Goal: Transaction & Acquisition: Purchase product/service

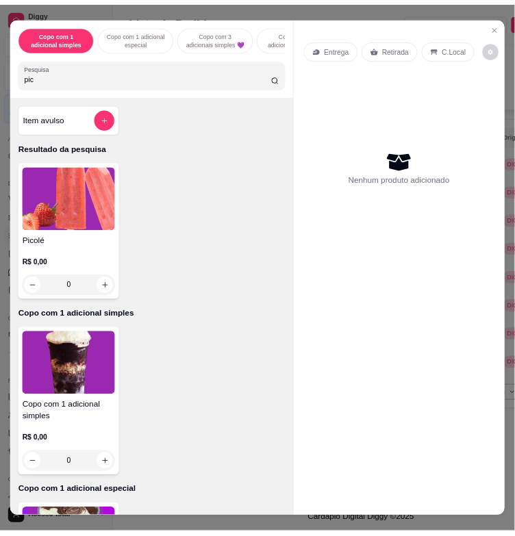
scroll to position [88, 0]
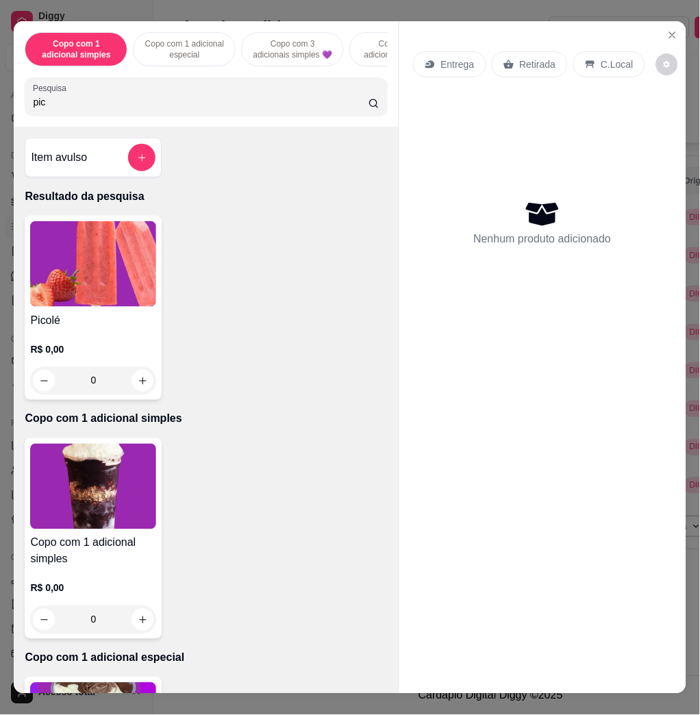
type input "pi"
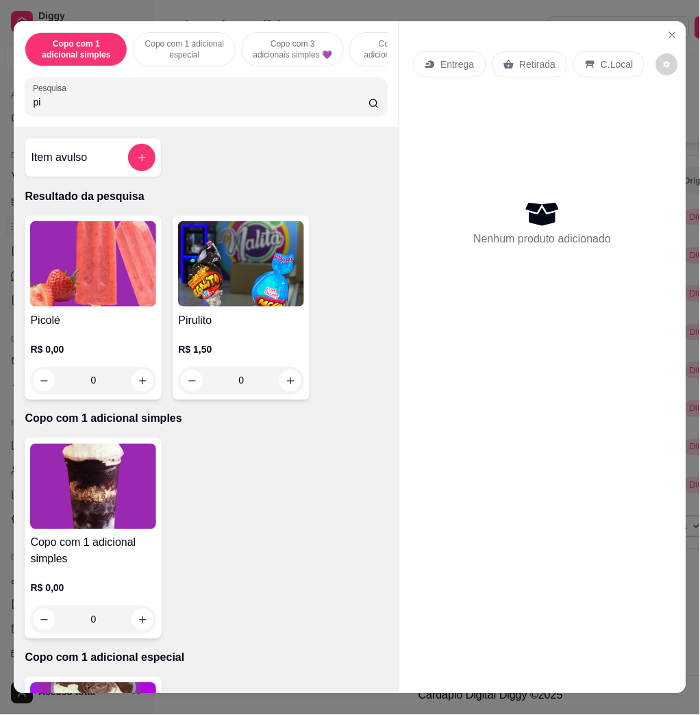
click at [173, 108] on input "pi" at bounding box center [201, 102] width 336 height 14
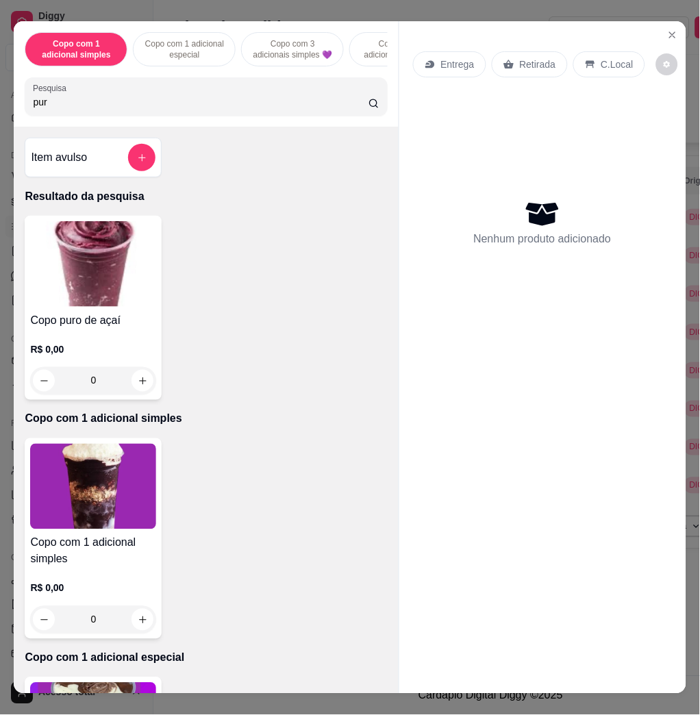
type input "pur"
click at [97, 270] on img at bounding box center [93, 264] width 126 height 86
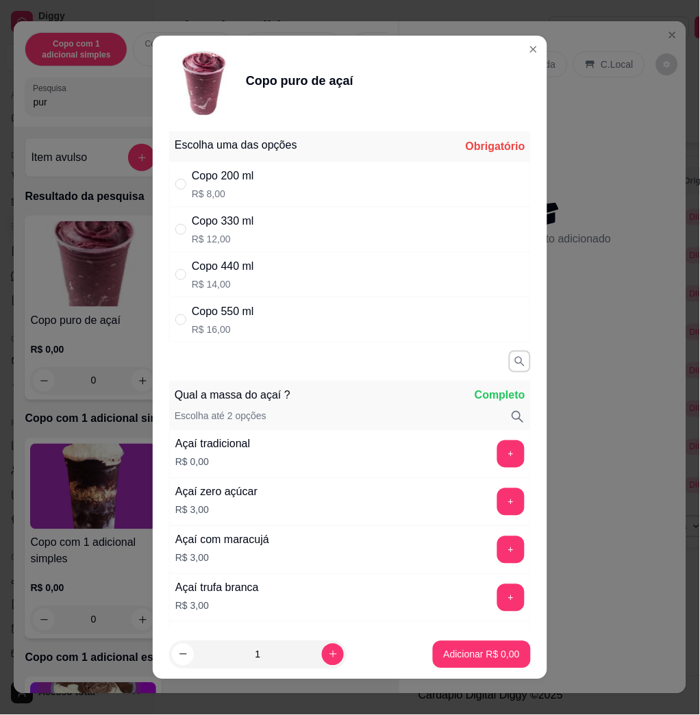
click at [299, 225] on div "Copo 330 ml R$ 12,00" at bounding box center [350, 229] width 362 height 45
radio input "true"
click at [497, 510] on button "+" at bounding box center [510, 501] width 27 height 27
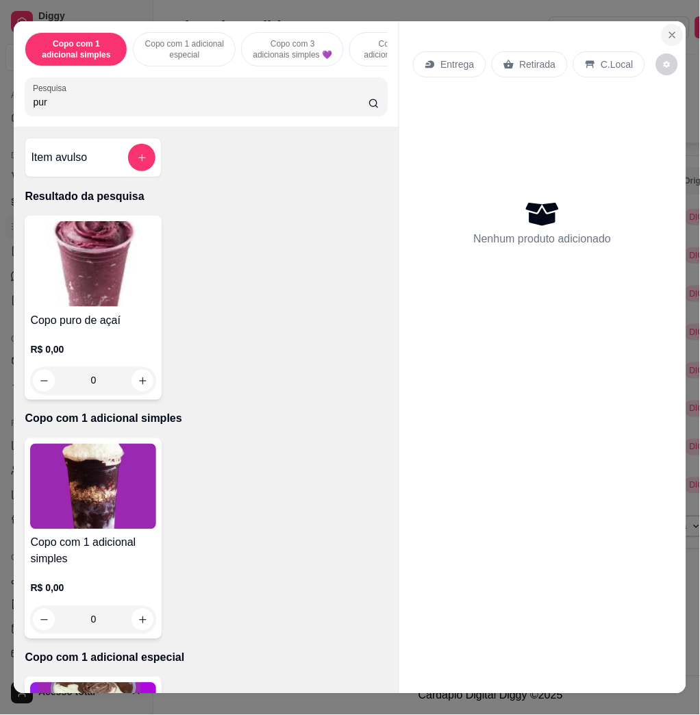
click at [667, 29] on icon "Close" at bounding box center [672, 34] width 11 height 11
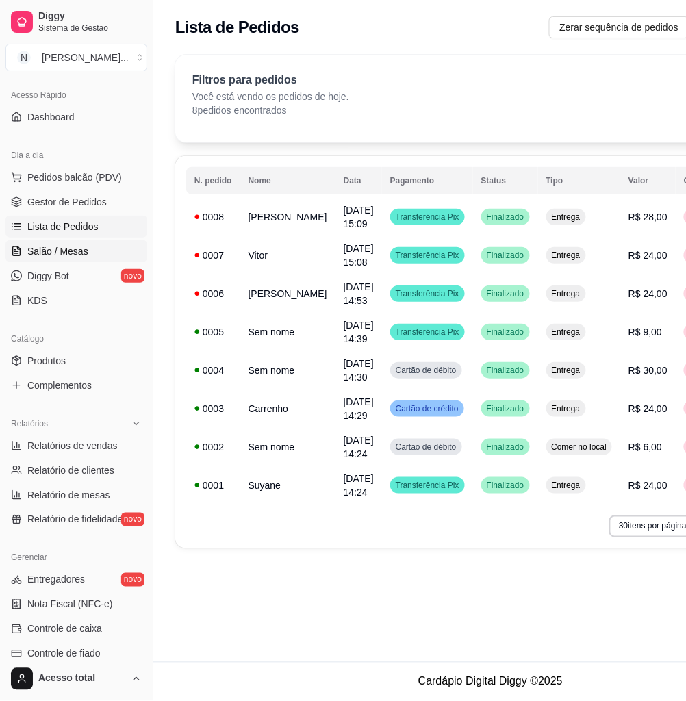
click at [97, 247] on link "Salão / Mesas" at bounding box center [76, 251] width 142 height 22
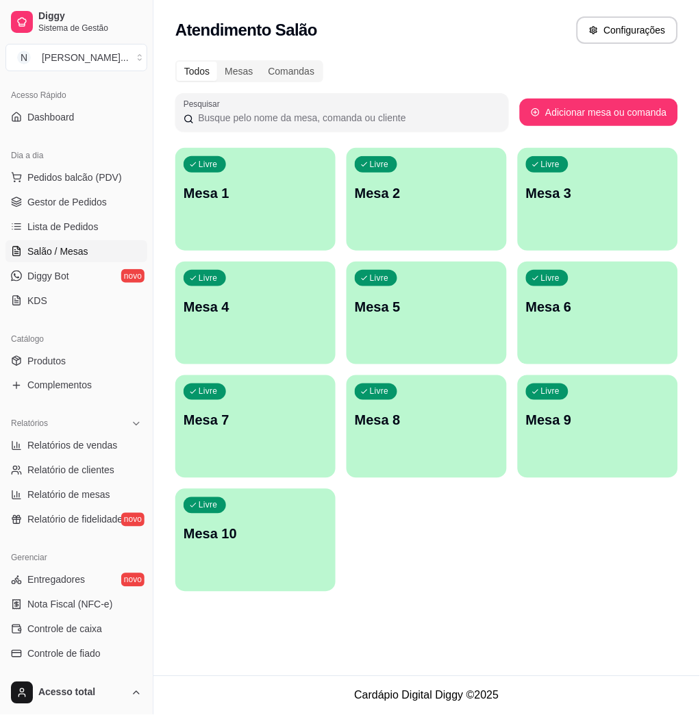
click at [305, 240] on div "button" at bounding box center [255, 242] width 160 height 16
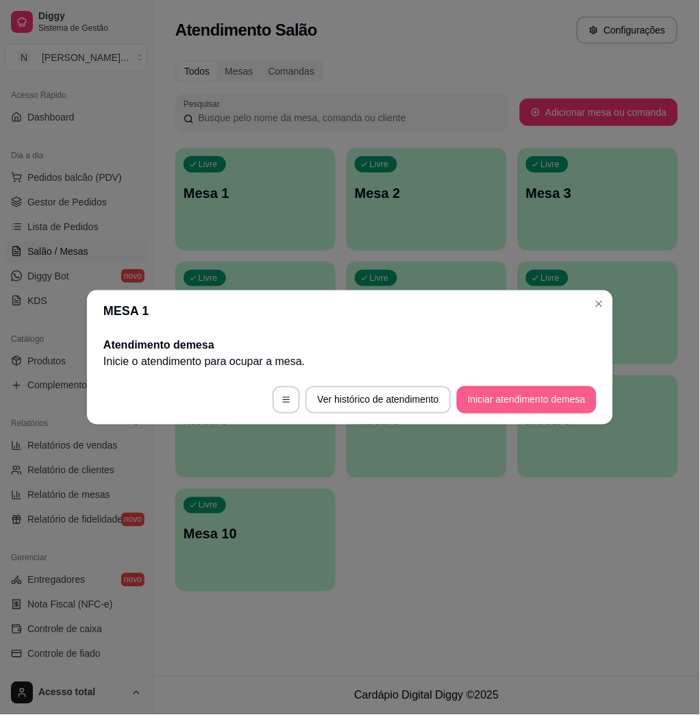
click at [552, 395] on button "Iniciar atendimento de mesa" at bounding box center [527, 399] width 140 height 27
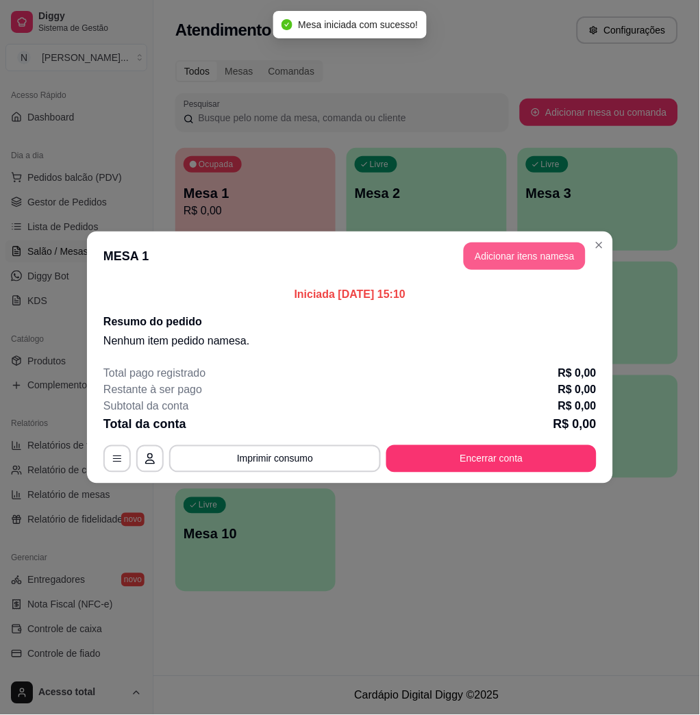
click at [529, 255] on button "Adicionar itens na mesa" at bounding box center [525, 256] width 122 height 27
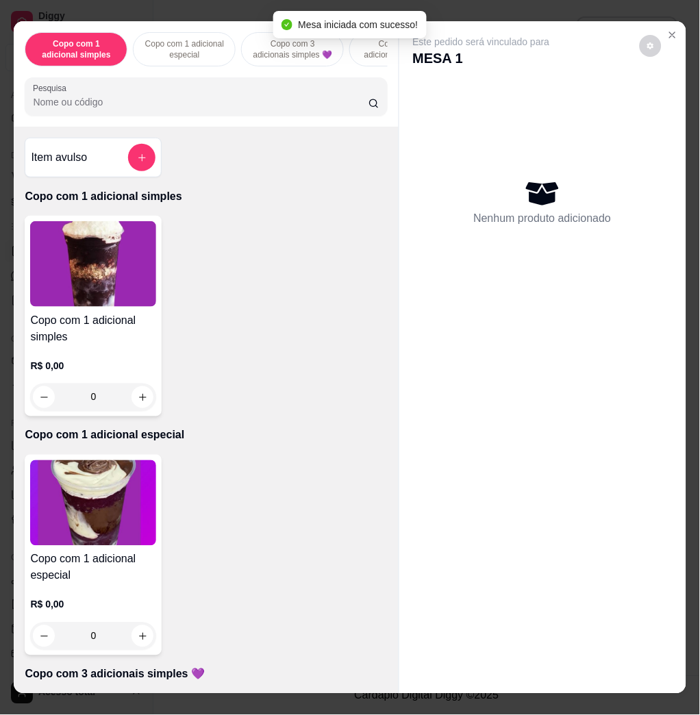
click at [171, 104] on input "Pesquisa" at bounding box center [201, 102] width 336 height 14
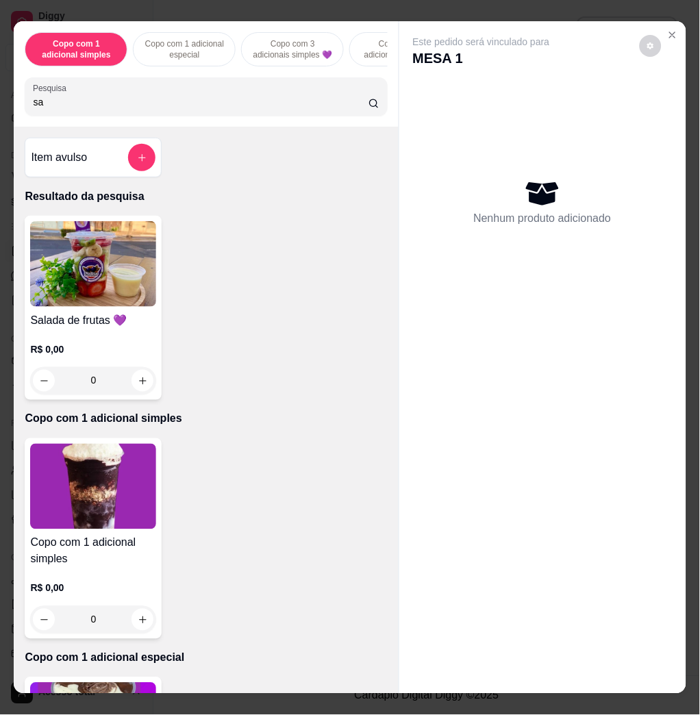
type input "sa"
click at [136, 380] on div "0" at bounding box center [93, 380] width 126 height 27
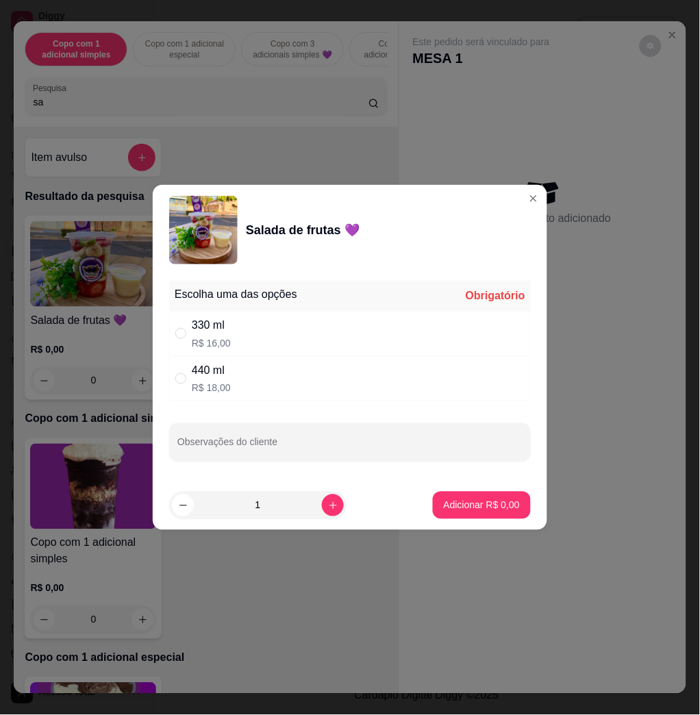
click at [258, 323] on div "330 ml R$ 16,00" at bounding box center [350, 333] width 362 height 45
radio input "true"
click at [330, 438] on div at bounding box center [349, 442] width 345 height 27
type input "comer"
click at [483, 504] on p "Adicionar R$ 16,00" at bounding box center [479, 506] width 82 height 14
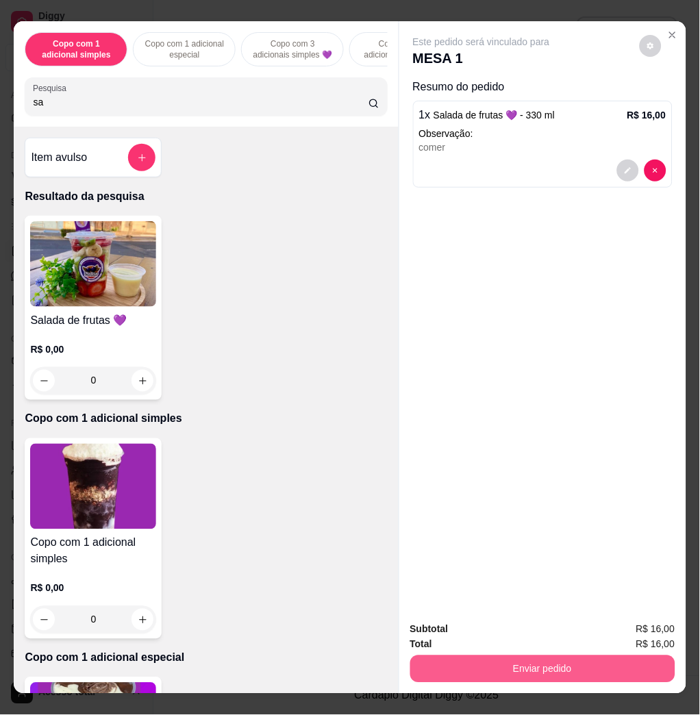
click at [605, 665] on button "Enviar pedido" at bounding box center [542, 669] width 265 height 27
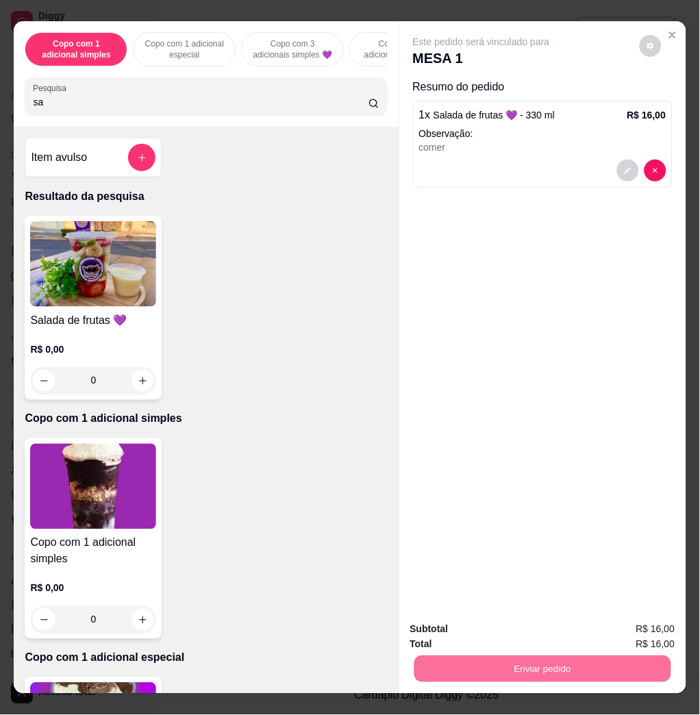
click at [634, 626] on button "Enviar pedido" at bounding box center [638, 628] width 75 height 25
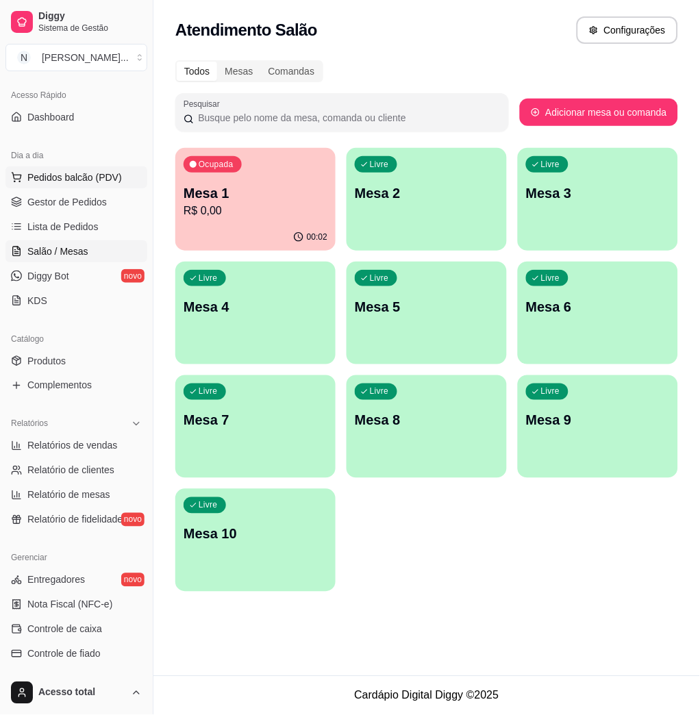
click at [106, 175] on span "Pedidos balcão (PDV)" at bounding box center [74, 178] width 95 height 14
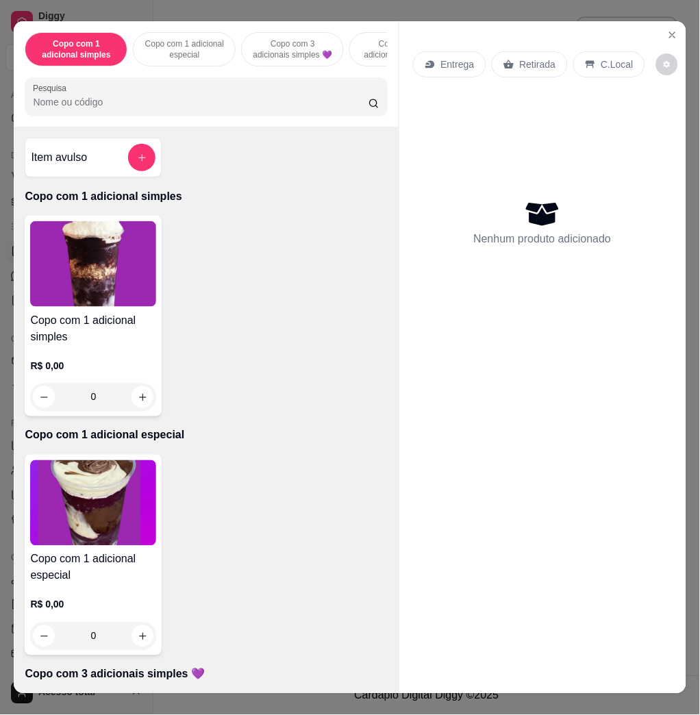
click at [257, 108] on input "Pesquisa" at bounding box center [201, 102] width 336 height 14
type input "p"
click at [137, 163] on icon "add-separate-item" at bounding box center [142, 158] width 10 height 10
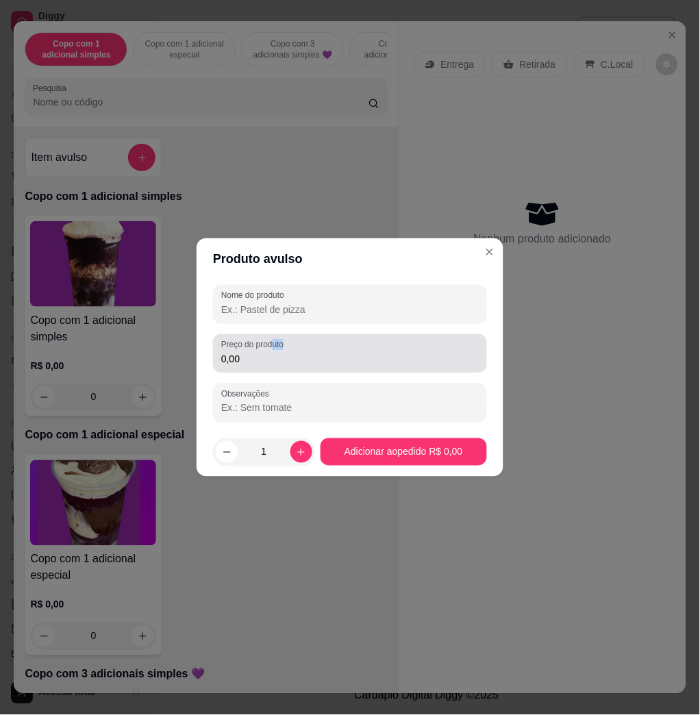
click at [274, 339] on div "Preço do produto 0,00" at bounding box center [350, 353] width 274 height 38
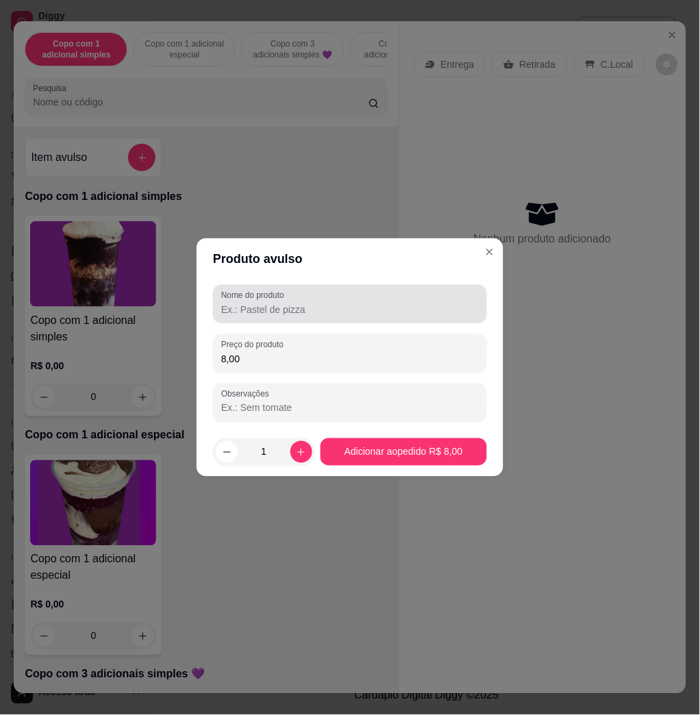
type input "8,00"
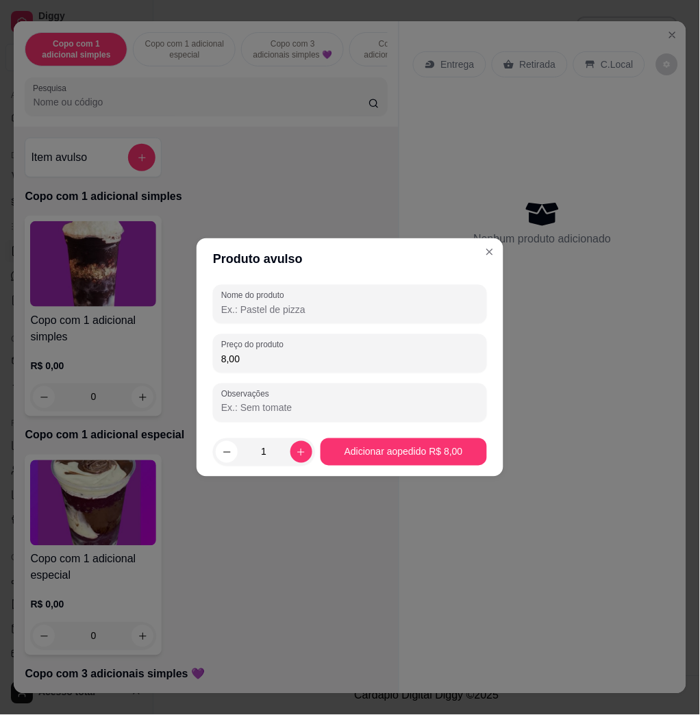
click at [293, 308] on input "Nome do produto" at bounding box center [350, 310] width 258 height 14
type input "sorvete 0"
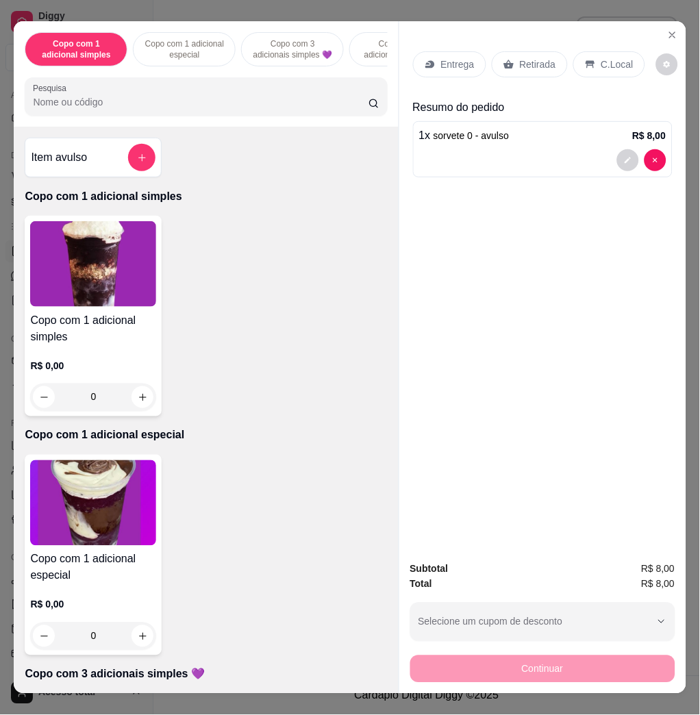
click at [667, 29] on icon "Close" at bounding box center [672, 34] width 11 height 11
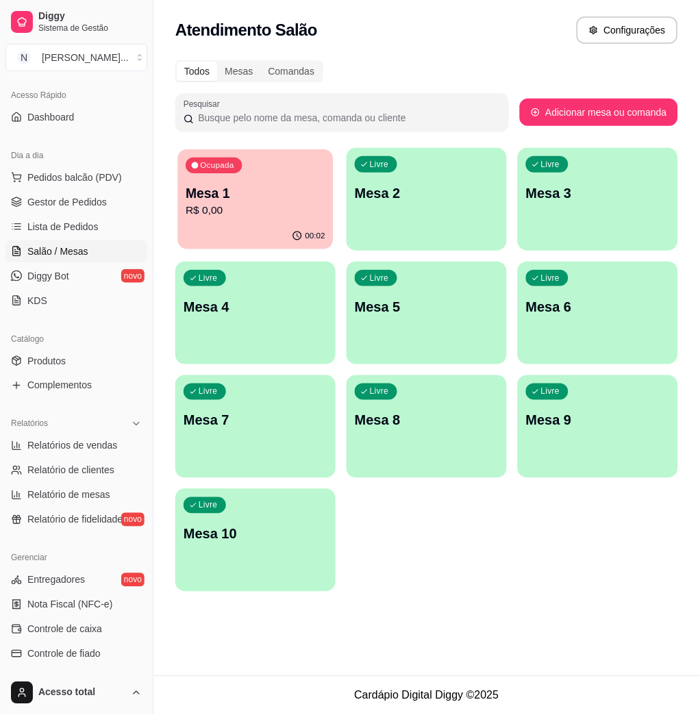
click at [283, 204] on p "R$ 0,00" at bounding box center [256, 211] width 140 height 16
click at [403, 204] on div "Livre Mesa 2" at bounding box center [427, 191] width 160 height 86
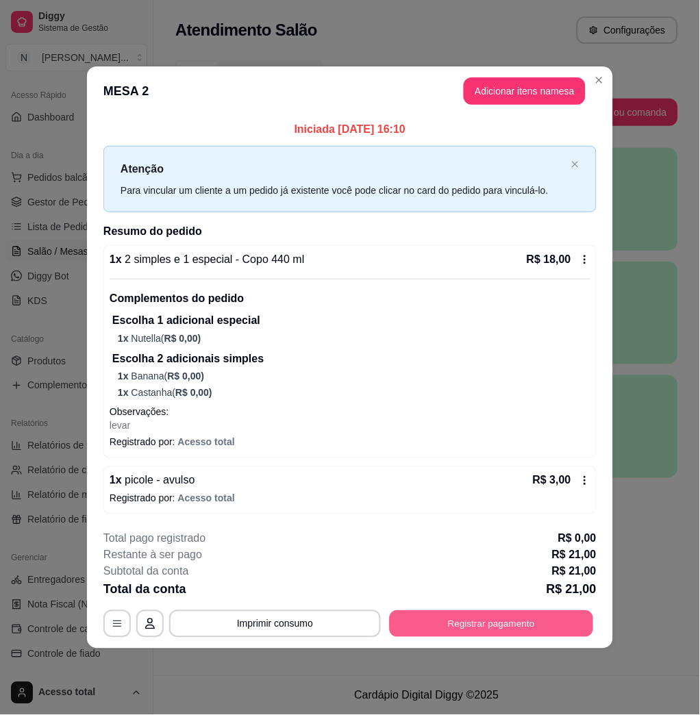
click at [531, 626] on button "Registrar pagamento" at bounding box center [492, 624] width 204 height 27
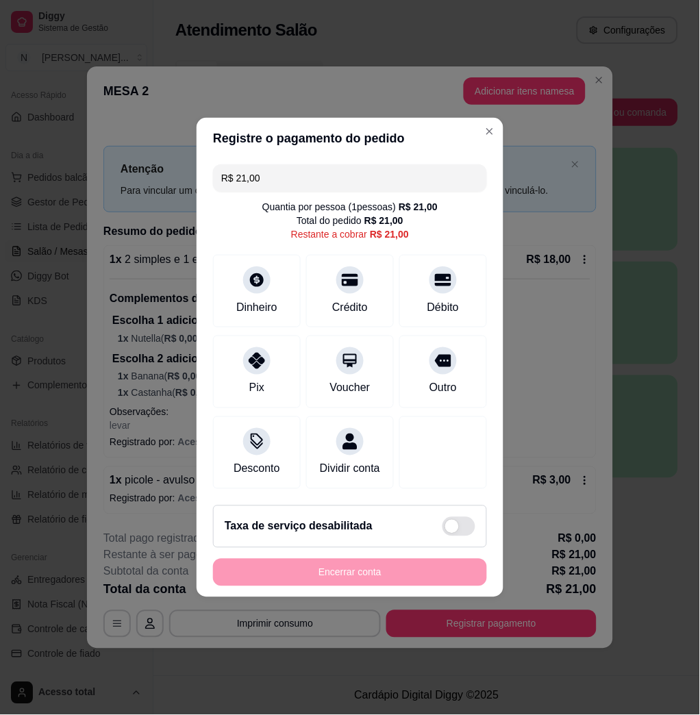
click at [282, 175] on input "R$ 21,00" at bounding box center [350, 177] width 258 height 27
click at [260, 303] on div "Dinheiro" at bounding box center [256, 306] width 45 height 18
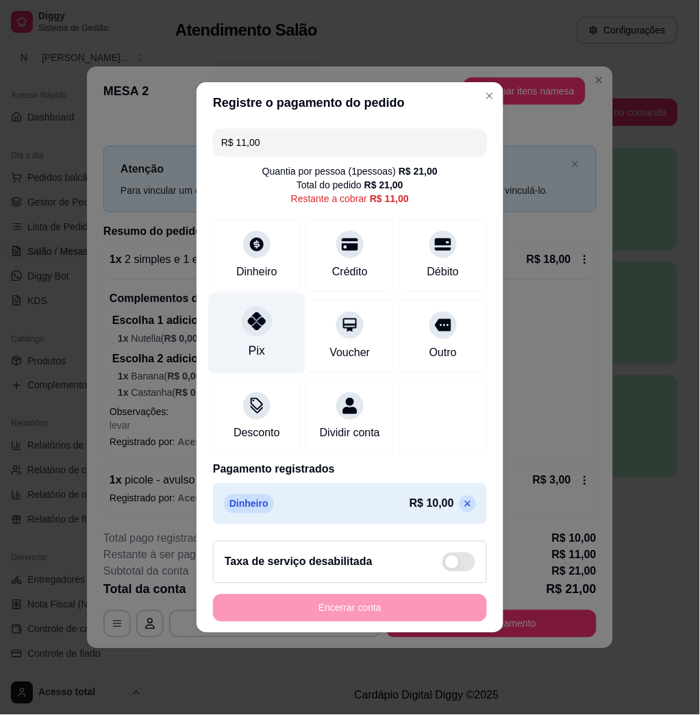
click at [265, 338] on div "Pix" at bounding box center [257, 334] width 97 height 80
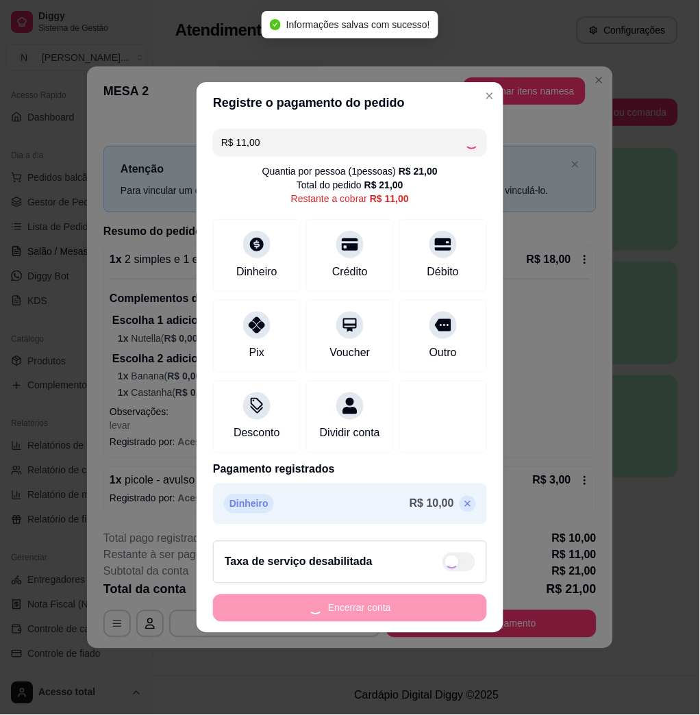
type input "R$ 0,00"
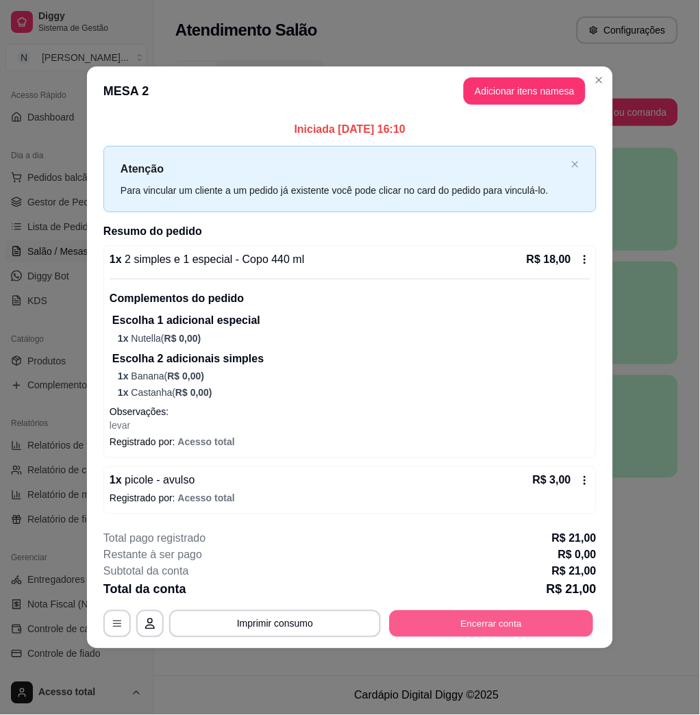
click at [440, 617] on button "Encerrar conta" at bounding box center [492, 624] width 204 height 27
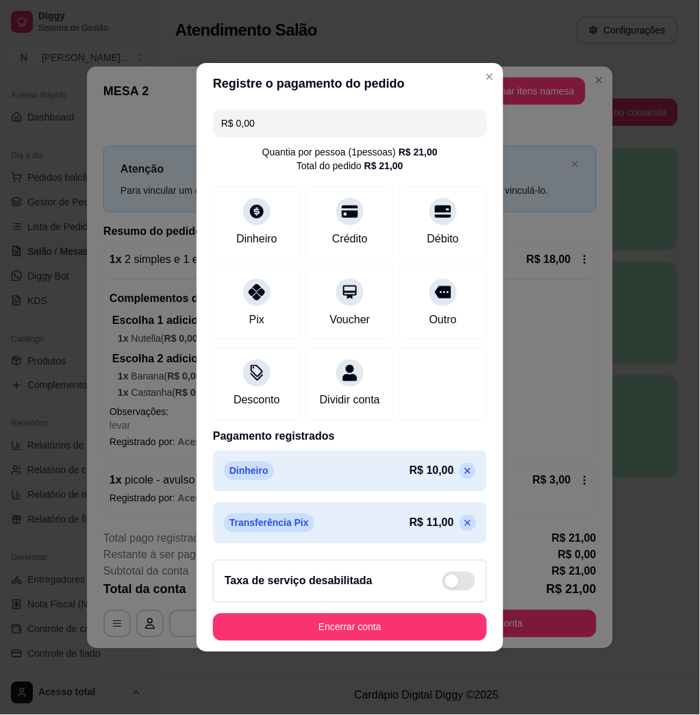
click at [462, 477] on icon at bounding box center [467, 471] width 11 height 11
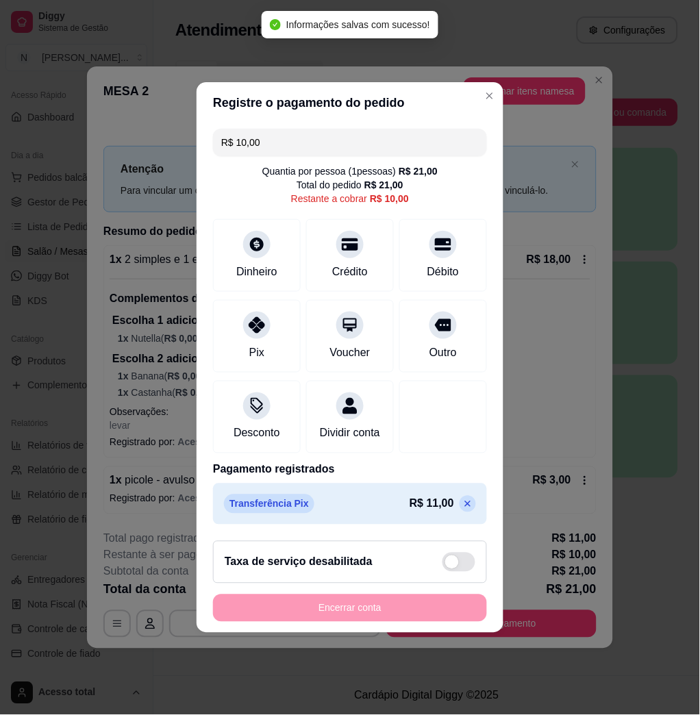
click at [465, 508] on icon at bounding box center [468, 504] width 6 height 6
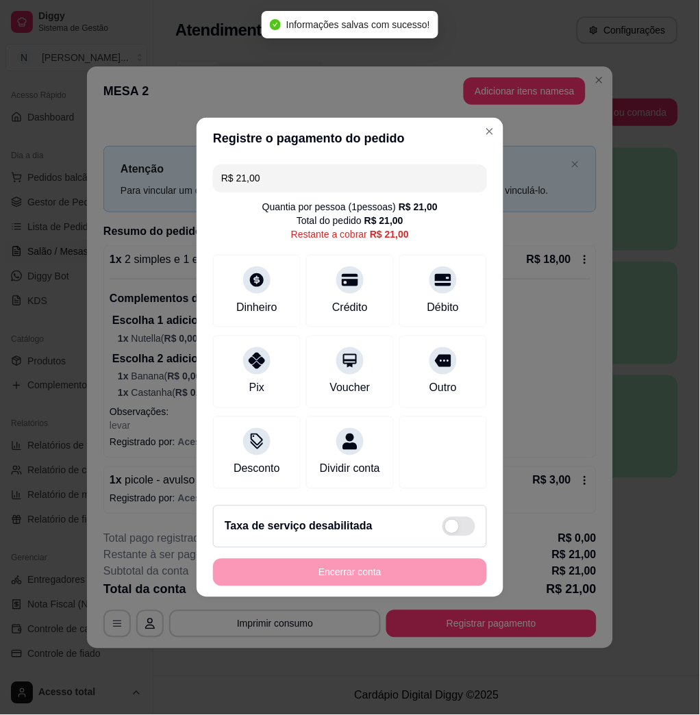
click at [283, 164] on input "R$ 21,00" at bounding box center [350, 177] width 258 height 27
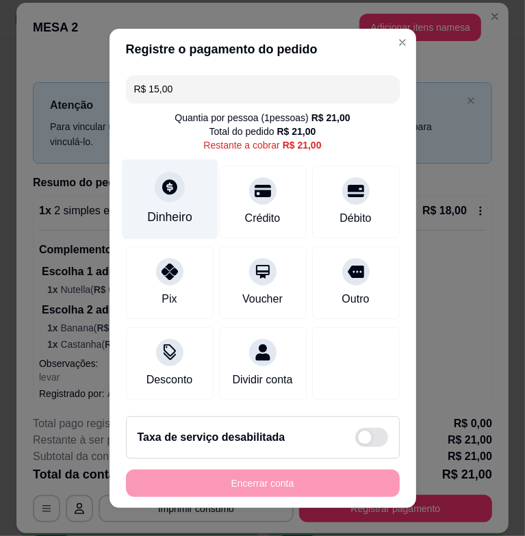
click at [181, 212] on div "Dinheiro" at bounding box center [169, 217] width 45 height 18
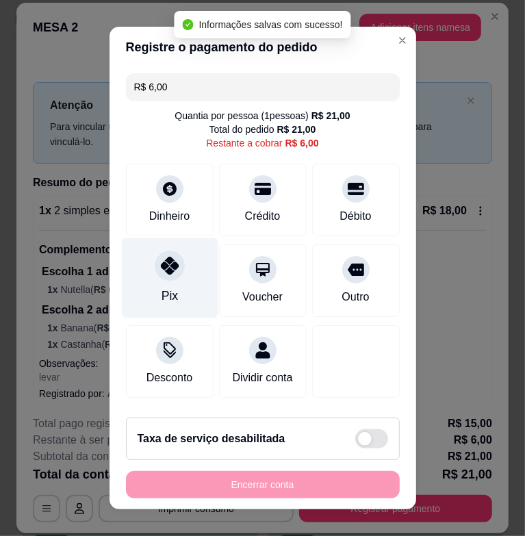
drag, startPoint x: 178, startPoint y: 287, endPoint x: 188, endPoint y: 277, distance: 14.5
click at [178, 287] on div "Pix" at bounding box center [169, 278] width 97 height 80
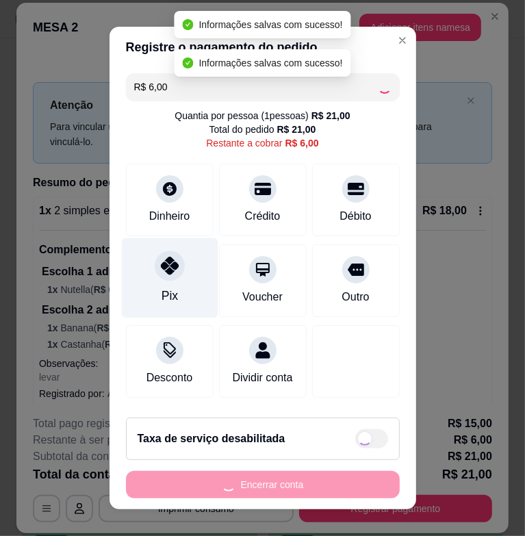
type input "R$ 0,00"
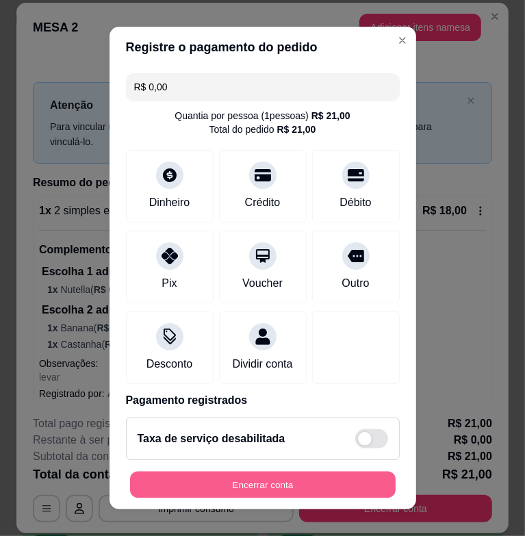
click at [307, 477] on button "Encerrar conta" at bounding box center [263, 484] width 266 height 27
